Goal: Task Accomplishment & Management: Manage account settings

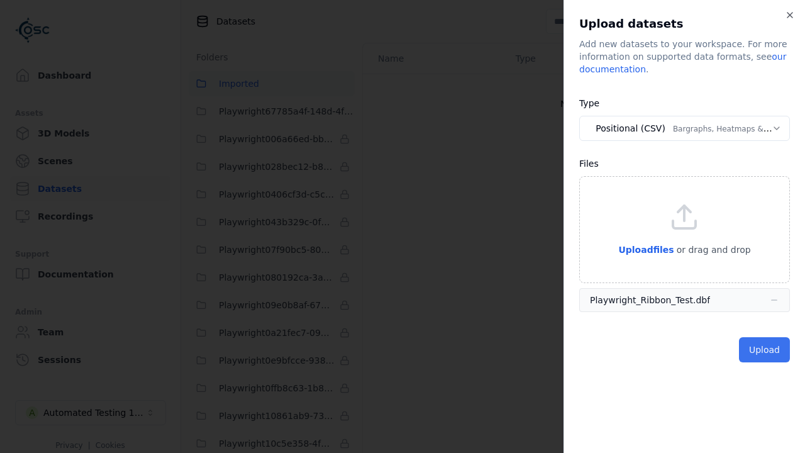
click at [766, 349] on button "Upload" at bounding box center [764, 349] width 51 height 25
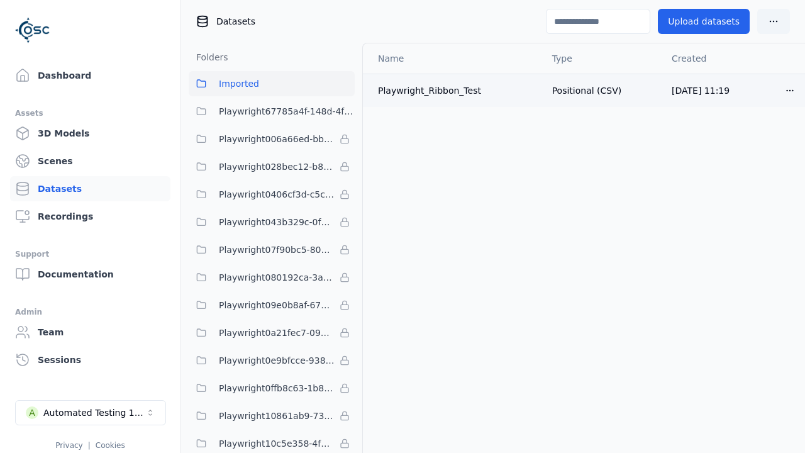
click at [791, 86] on html "Dashboard Assets 3D Models Scenes Datasets Recordings Support Documentation Adm…" at bounding box center [402, 226] width 805 height 453
click at [751, 141] on div "Delete" at bounding box center [762, 138] width 74 height 20
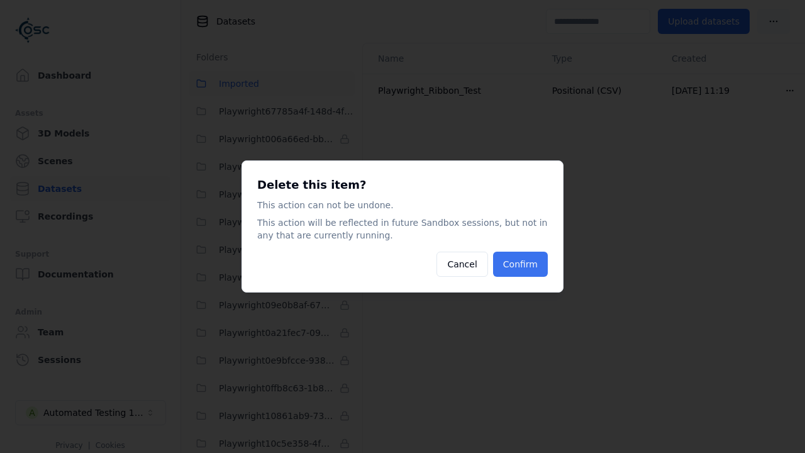
click at [530, 269] on button "Confirm" at bounding box center [520, 264] width 55 height 25
